Goal: Communication & Community: Answer question/provide support

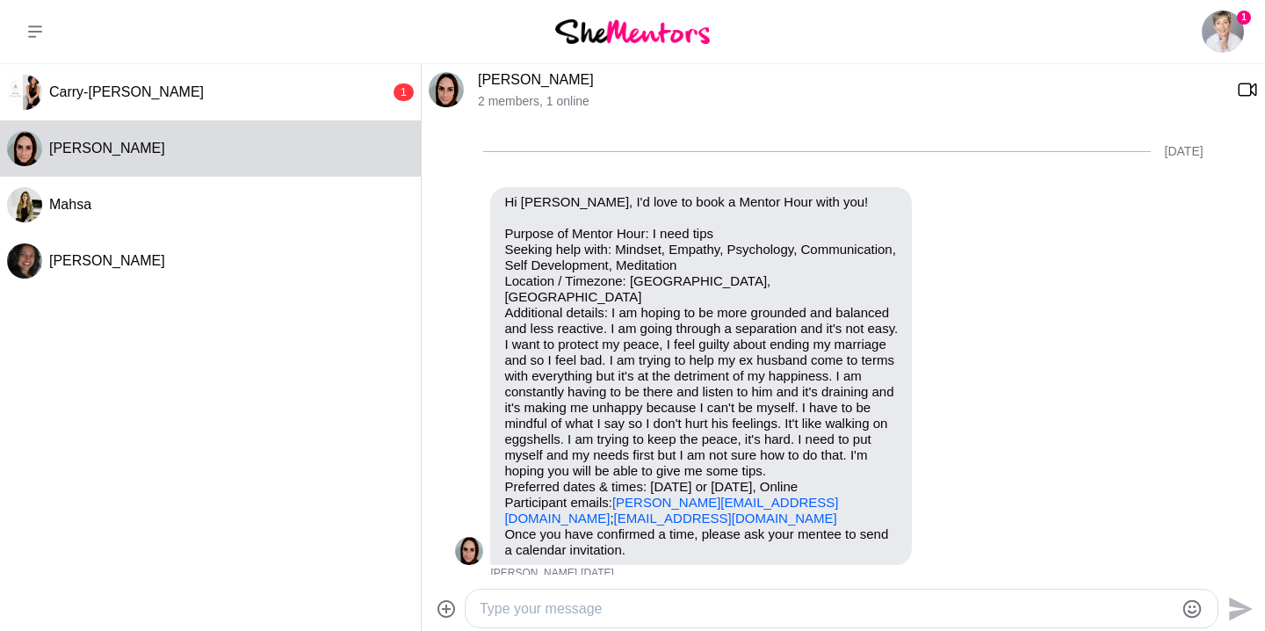
scroll to position [1268, 0]
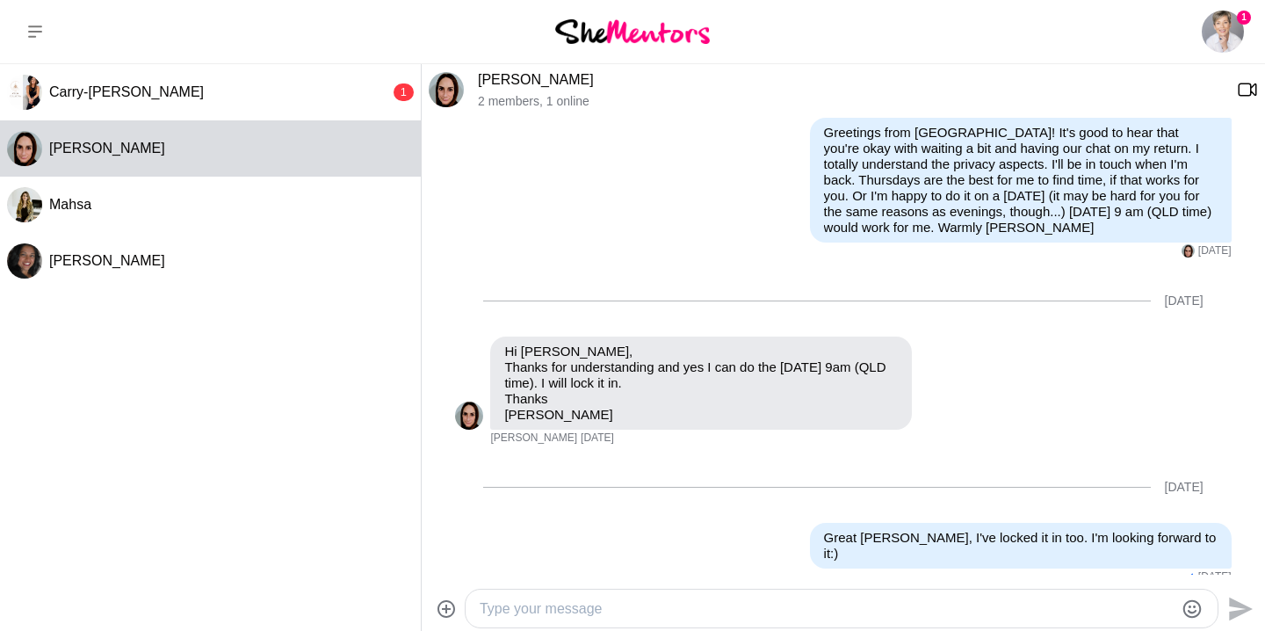
click at [718, 610] on textarea "Type your message" at bounding box center [827, 608] width 694 height 21
click at [776, 608] on textarea "Hi [PERSON_NAME], I hope you are well. Just confirming [DATE]" at bounding box center [827, 608] width 694 height 21
click at [885, 611] on textarea "Hi [PERSON_NAME], I hope you are well. Just confirming our [DATE]" at bounding box center [827, 608] width 694 height 21
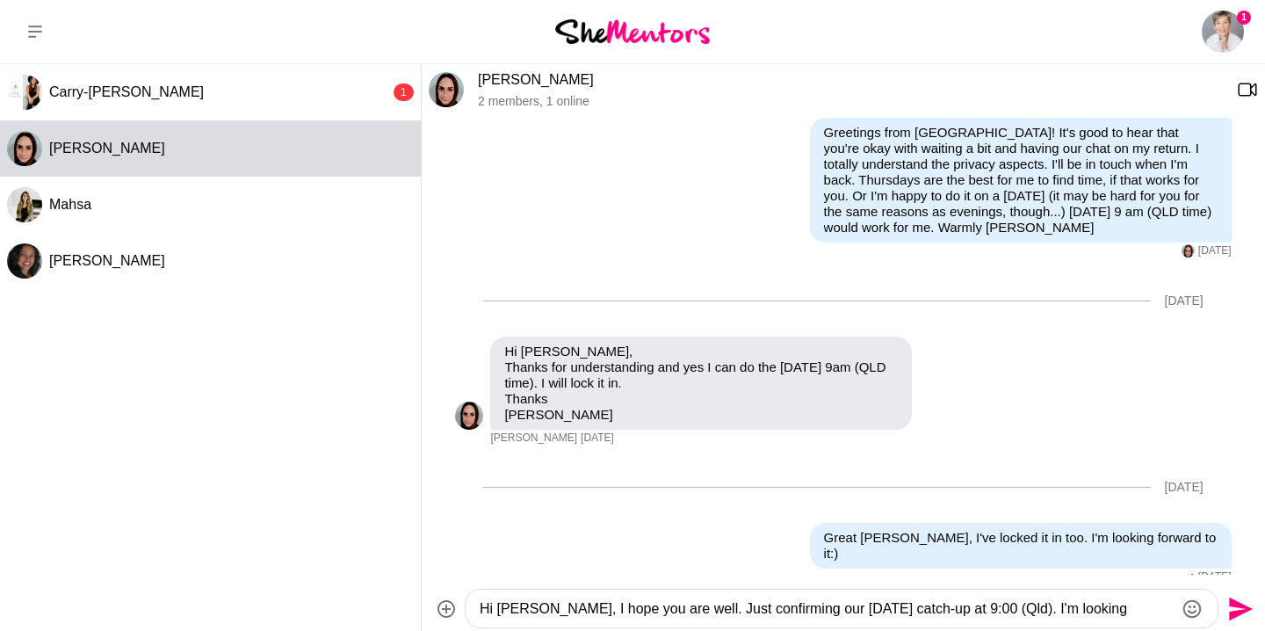
type textarea "Hi [PERSON_NAME], I hope you are well. Just confirming our [DATE] catch-up at 9…"
click at [1238, 606] on icon "Send" at bounding box center [1241, 608] width 24 height 24
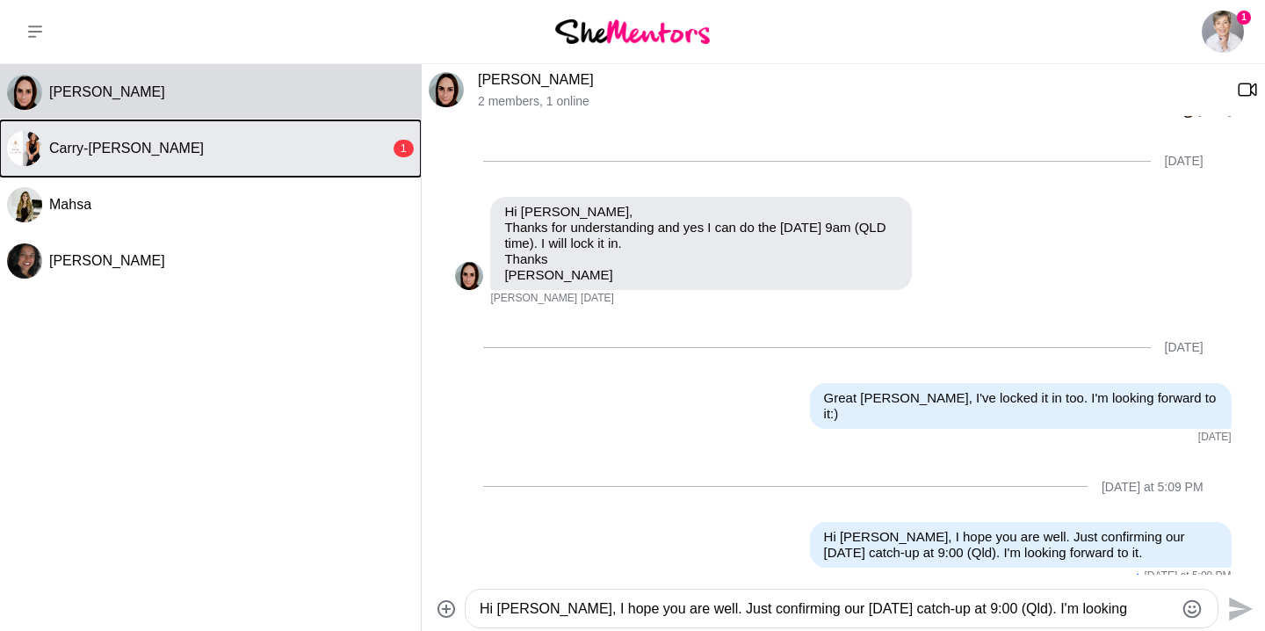
click at [259, 151] on div "Carry-[PERSON_NAME]" at bounding box center [219, 149] width 341 height 18
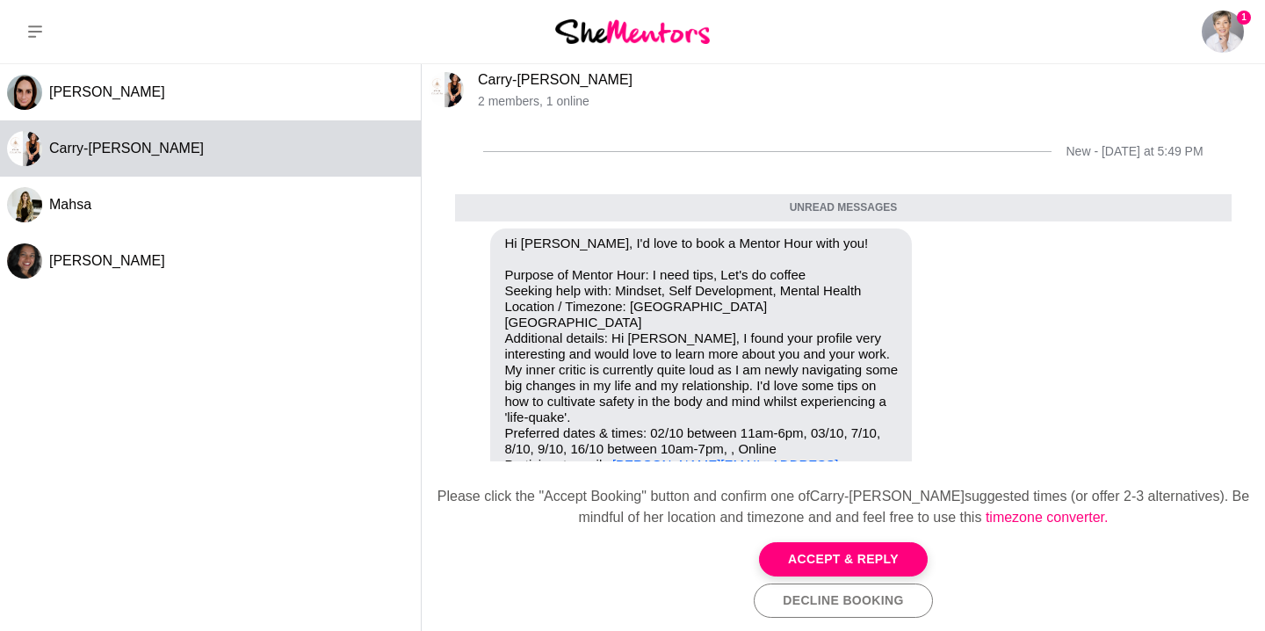
scroll to position [73, 0]
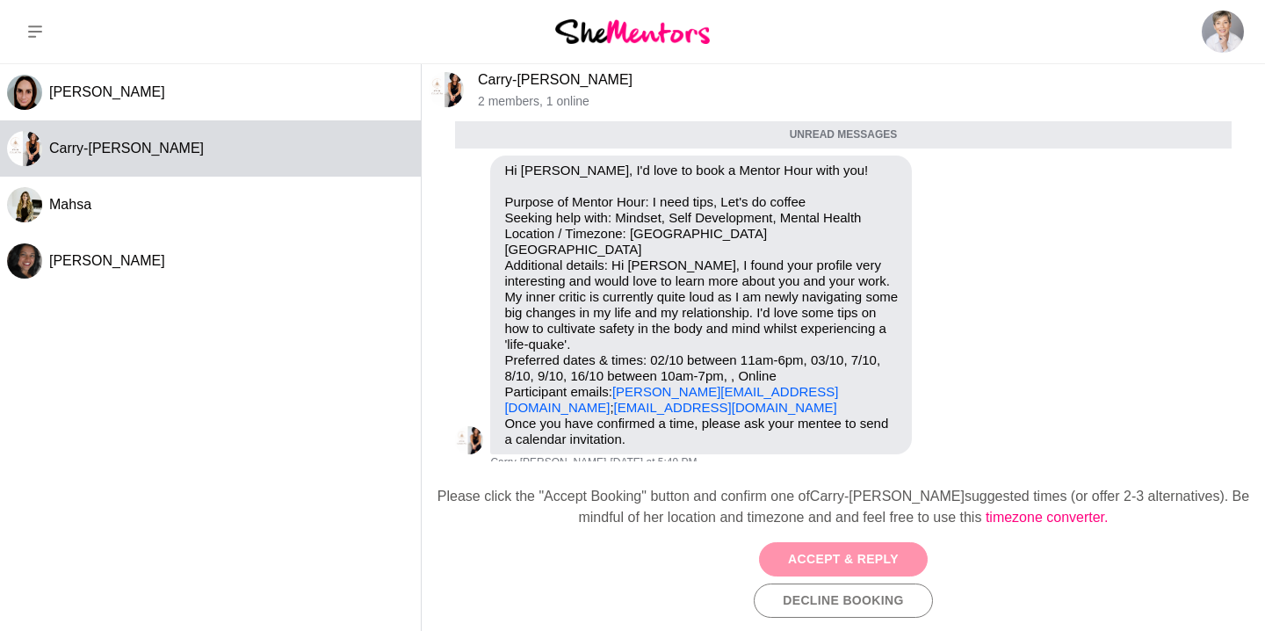
click at [837, 557] on button "Accept & Reply" at bounding box center [843, 559] width 169 height 34
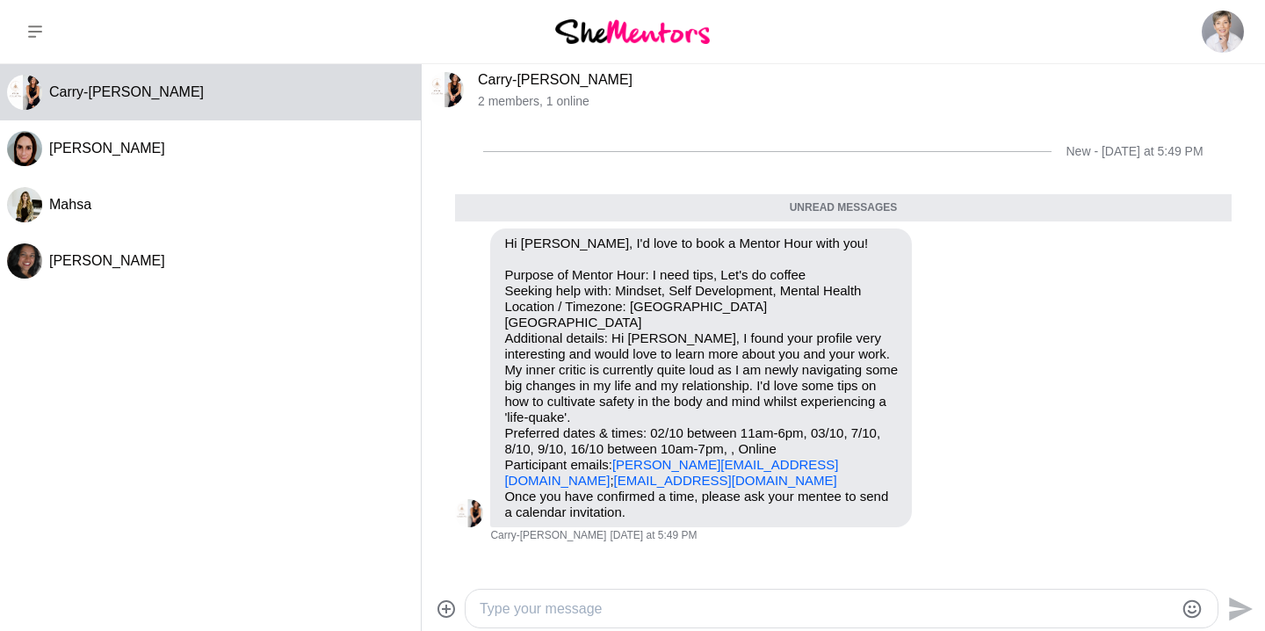
scroll to position [58, 0]
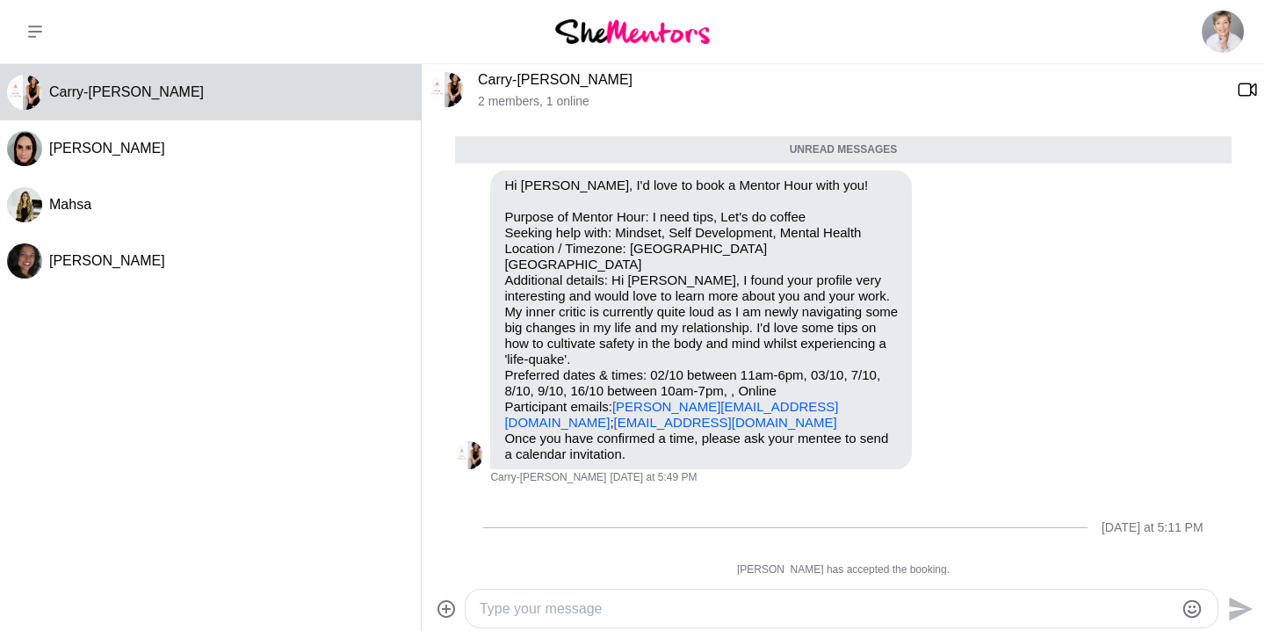
click at [742, 525] on div "[DATE] at 5:11 PM" at bounding box center [843, 527] width 776 height 71
click at [701, 598] on textarea "Type your message" at bounding box center [827, 608] width 694 height 21
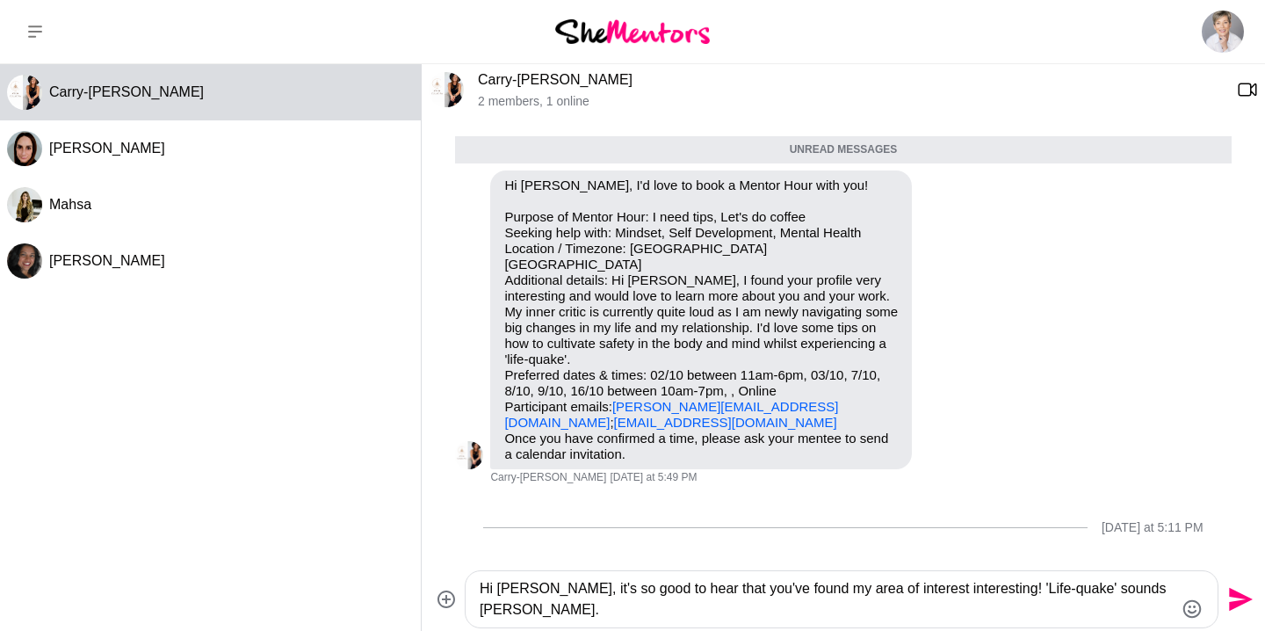
click at [526, 612] on textarea "Hi [PERSON_NAME], it's so good to hear that you've found my area of interest in…" at bounding box center [827, 599] width 694 height 42
click at [704, 610] on textarea "Hi [PERSON_NAME], it's so good to hear that you've found my area of interest in…" at bounding box center [827, 599] width 694 height 42
click at [722, 608] on textarea "Hi [PERSON_NAME], it's so good to hear that you've found my area of interest in…" at bounding box center [827, 599] width 694 height 42
click at [1028, 610] on textarea "Hi [PERSON_NAME], it's so good to hear that you've found my area of interest in…" at bounding box center [827, 599] width 694 height 42
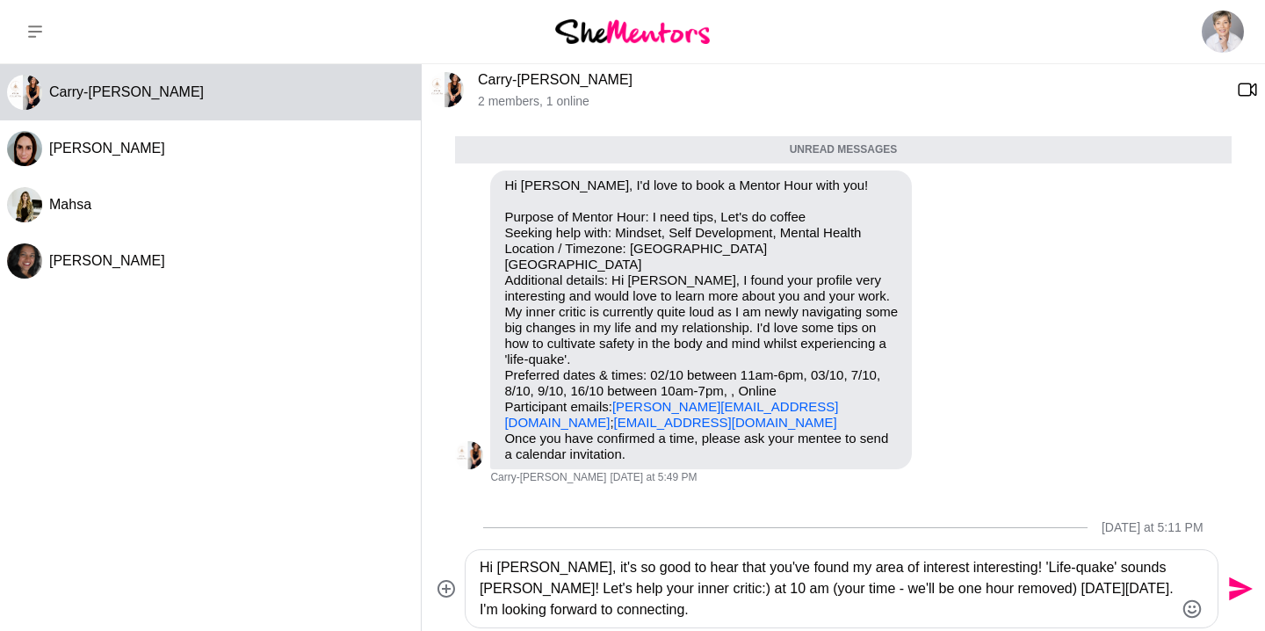
click at [700, 589] on textarea "Hi [PERSON_NAME], it's so good to hear that you've found my area of interest in…" at bounding box center [827, 588] width 694 height 63
click at [601, 588] on textarea "Hi [PERSON_NAME], it's so good to hear that you've found my area of interest in…" at bounding box center [827, 588] width 694 height 63
click at [633, 591] on textarea "Hi [PERSON_NAME], it's so good to hear that you've found my area of interest in…" at bounding box center [827, 588] width 694 height 63
type textarea "Hi [PERSON_NAME], it's so good to hear that you've found my area of interest in…"
click at [793, 516] on div "[DATE] at 5:11 PM" at bounding box center [843, 527] width 776 height 71
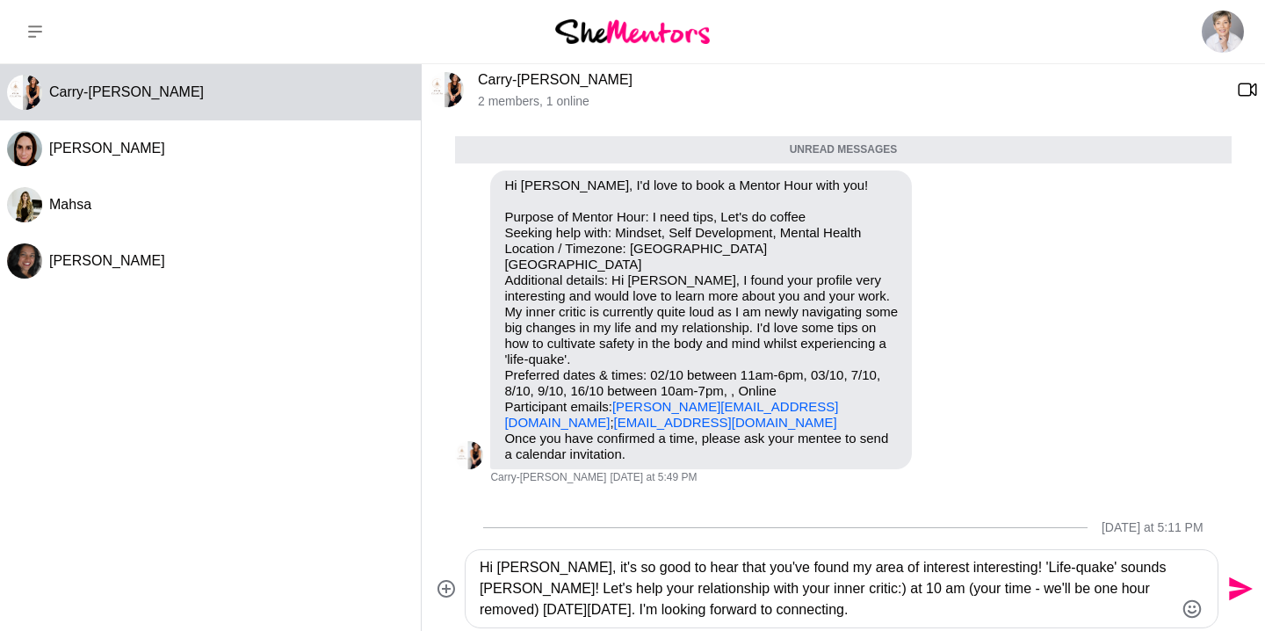
click at [694, 612] on textarea "Hi [PERSON_NAME], it's so good to hear that you've found my area of interest in…" at bounding box center [827, 588] width 694 height 63
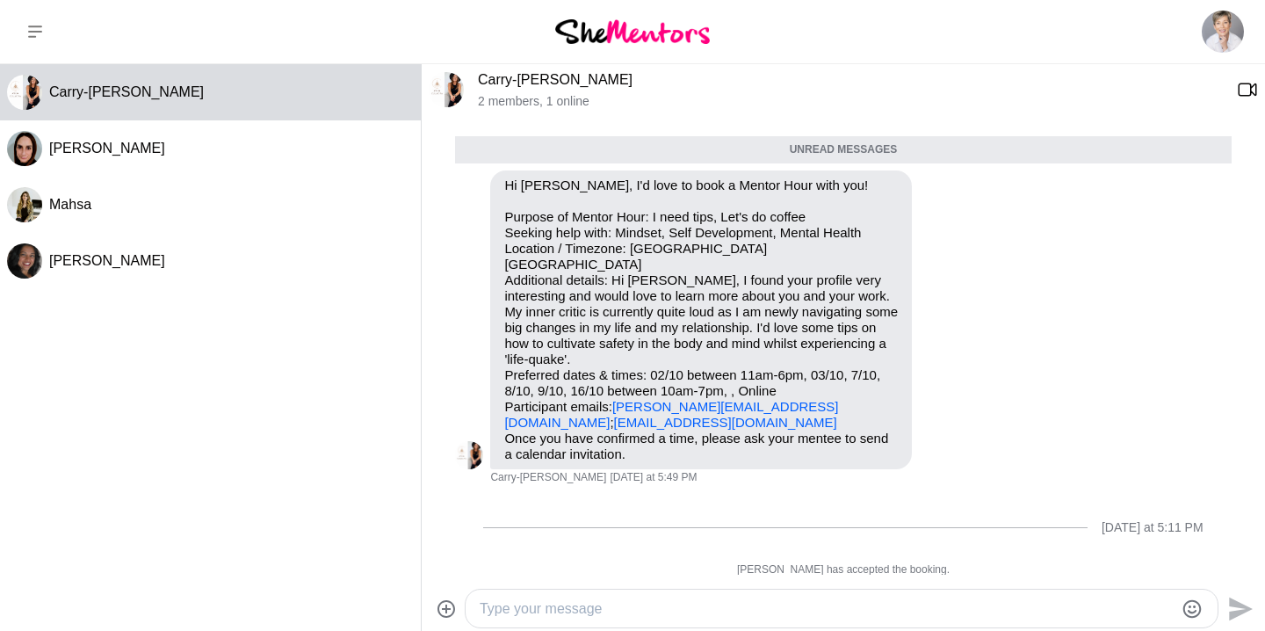
scroll to position [173, 0]
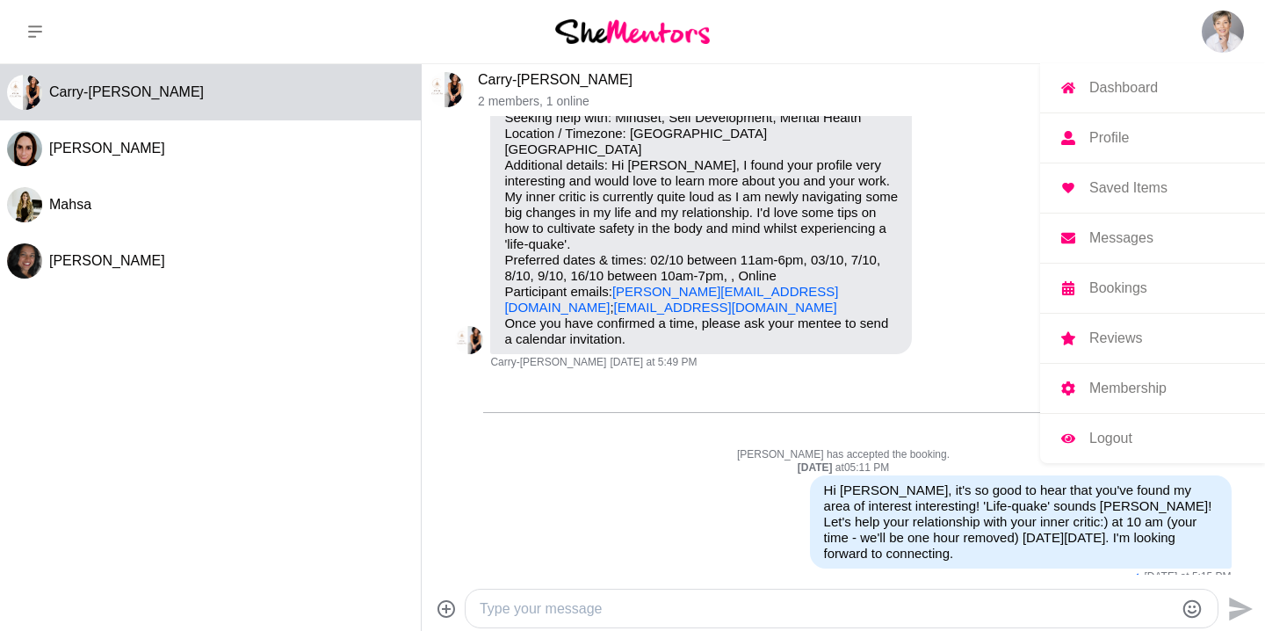
click at [1228, 26] on img at bounding box center [1223, 32] width 42 height 42
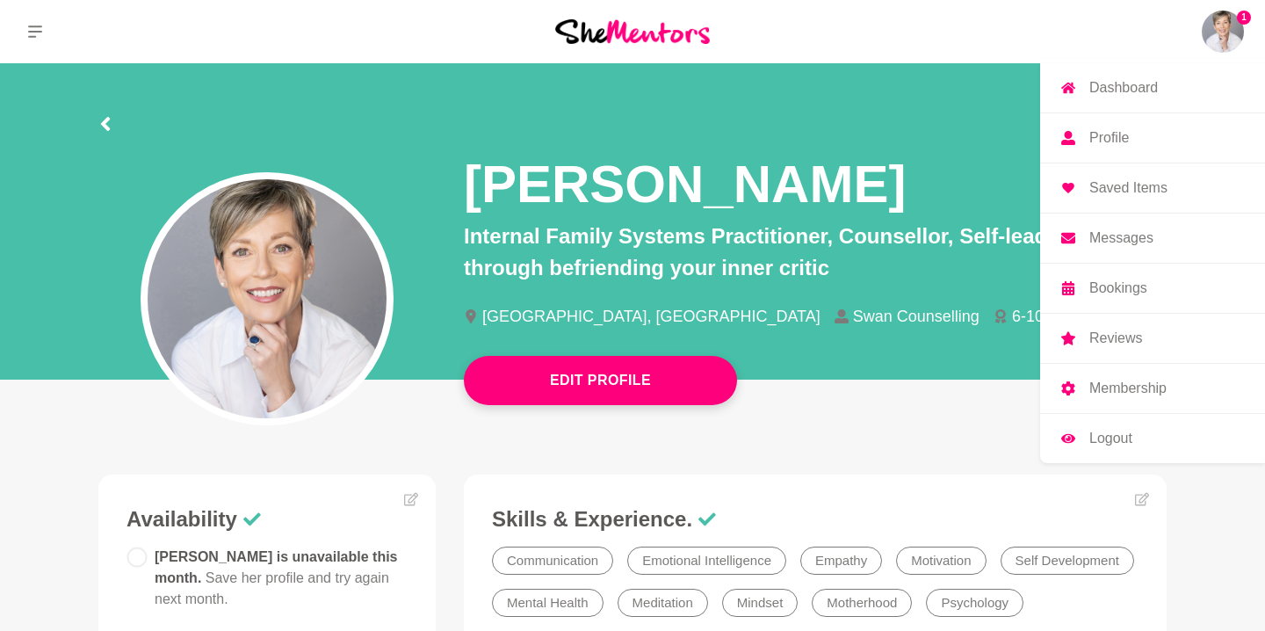
click at [1108, 437] on p "Logout" at bounding box center [1110, 438] width 43 height 14
